Goal: Check status: Check status

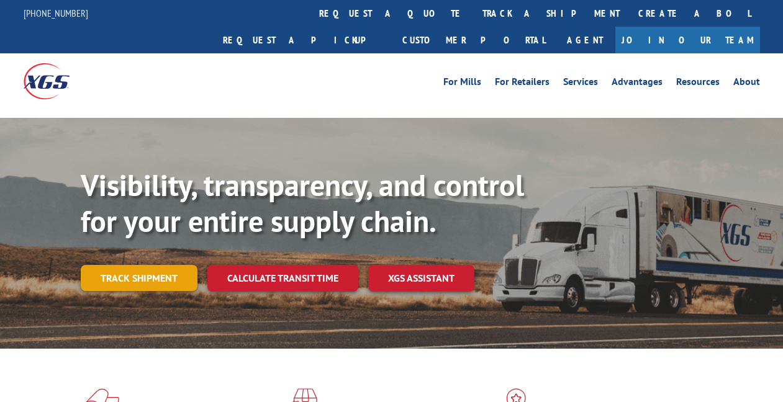
click at [160, 265] on link "Track shipment" at bounding box center [139, 278] width 117 height 26
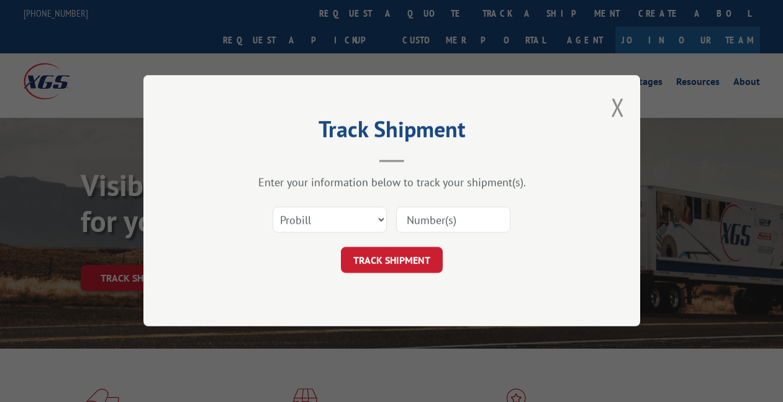
click at [438, 214] on input at bounding box center [453, 220] width 114 height 26
type input "17664352"
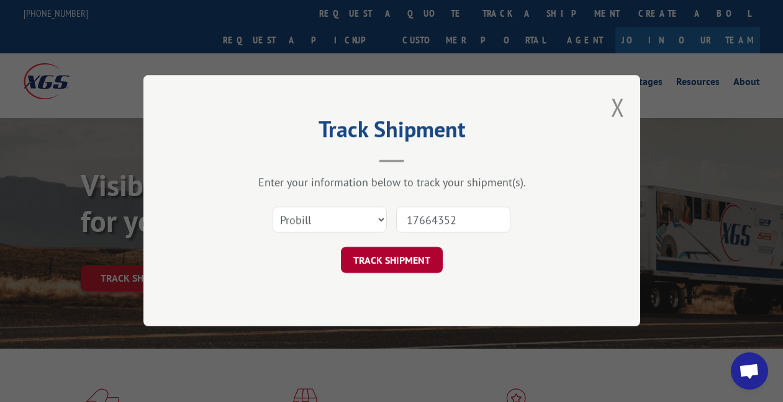
click at [413, 267] on button "TRACK SHIPMENT" at bounding box center [392, 261] width 102 height 26
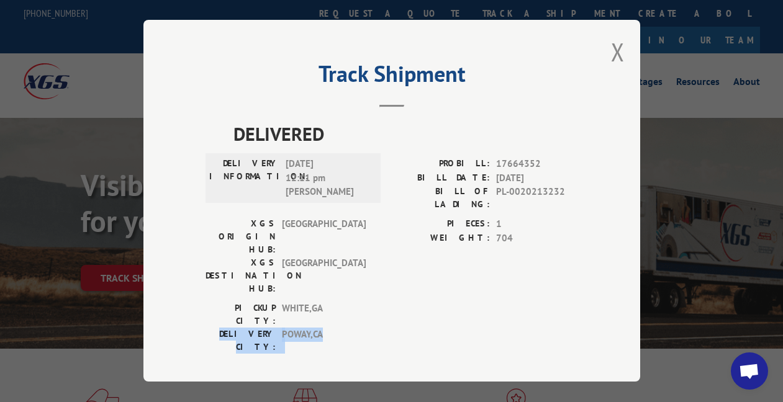
drag, startPoint x: 323, startPoint y: 279, endPoint x: 207, endPoint y: 277, distance: 116.1
click at [207, 328] on div "DELIVERY CITY: [GEOGRAPHIC_DATA] , [GEOGRAPHIC_DATA]" at bounding box center [289, 341] width 168 height 26
copy div "DELIVERY CITY: [GEOGRAPHIC_DATA] , [GEOGRAPHIC_DATA]"
click at [60, 165] on div "Track Shipment DELIVERED DELIVERY INFORMATION: [DATE] 12:11 pm [PERSON_NAME] PR…" at bounding box center [391, 201] width 783 height 402
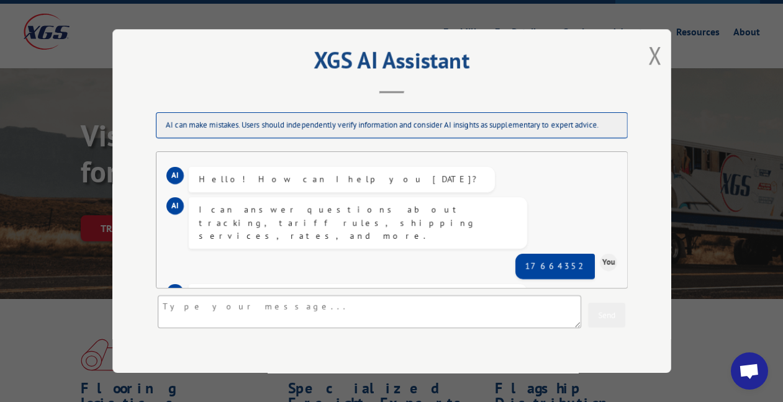
scroll to position [401, 0]
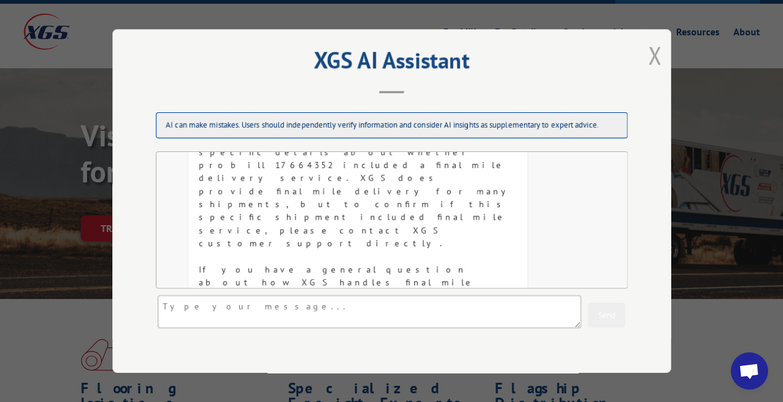
click at [657, 59] on button "Close modal" at bounding box center [655, 54] width 14 height 33
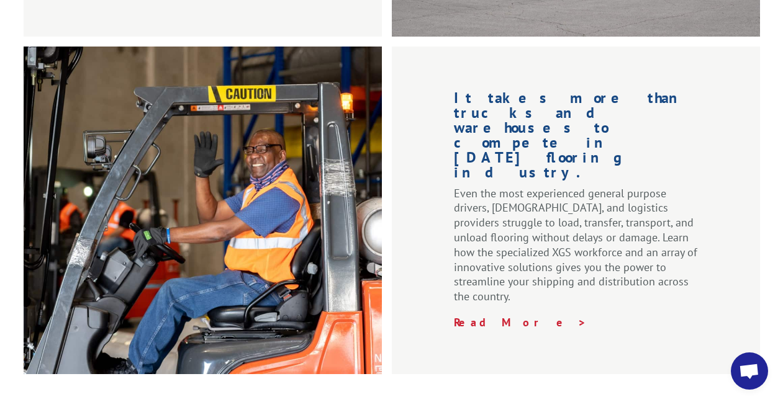
scroll to position [1625, 0]
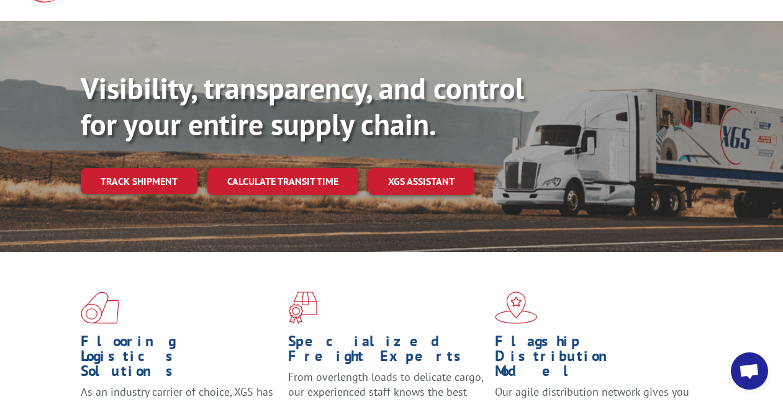
scroll to position [109, 0]
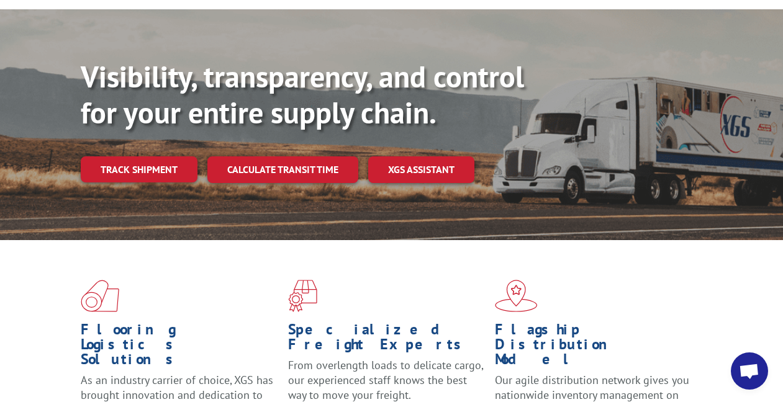
click at [304, 280] on img at bounding box center [302, 296] width 29 height 32
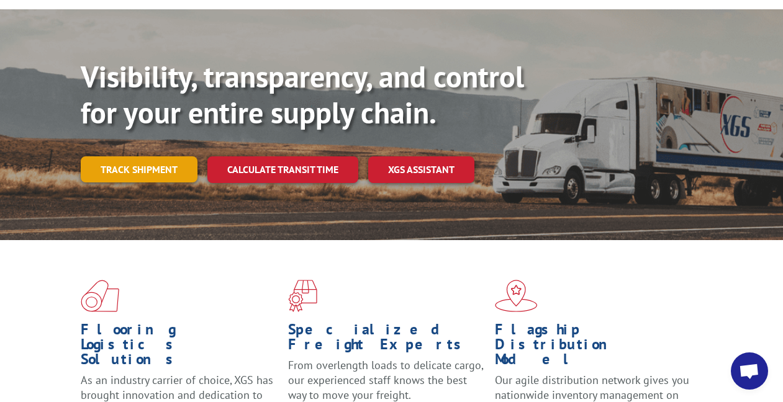
click at [116, 156] on link "Track shipment" at bounding box center [139, 169] width 117 height 26
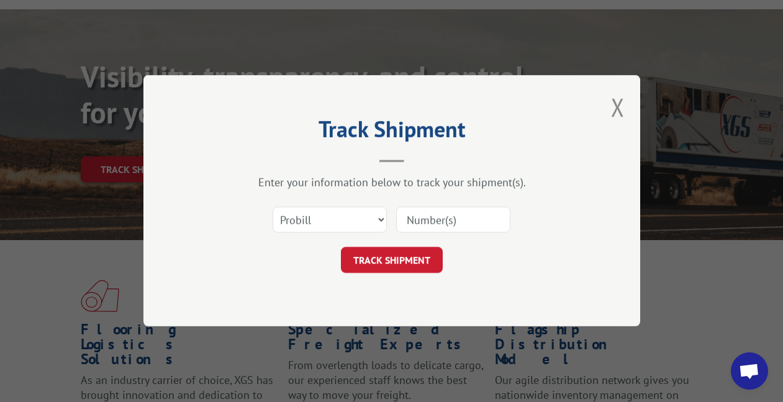
click at [456, 229] on input at bounding box center [453, 220] width 114 height 26
type input "17664684"
click at [386, 258] on button "TRACK SHIPMENT" at bounding box center [392, 261] width 102 height 26
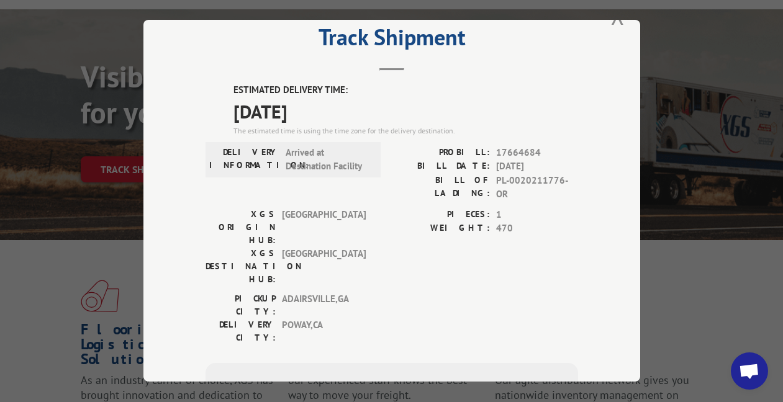
scroll to position [34, 0]
